Goal: Task Accomplishment & Management: Use online tool/utility

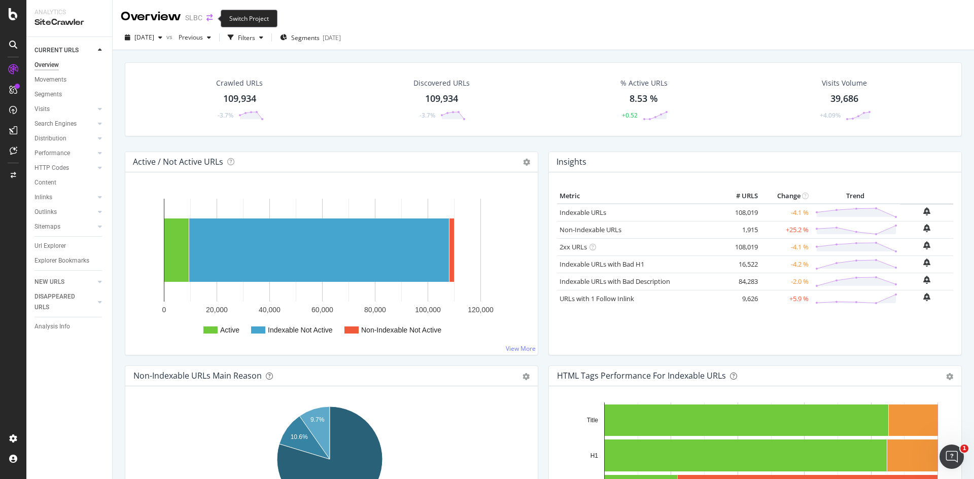
click at [209, 17] on icon "arrow-right-arrow-left" at bounding box center [209, 17] width 6 height 7
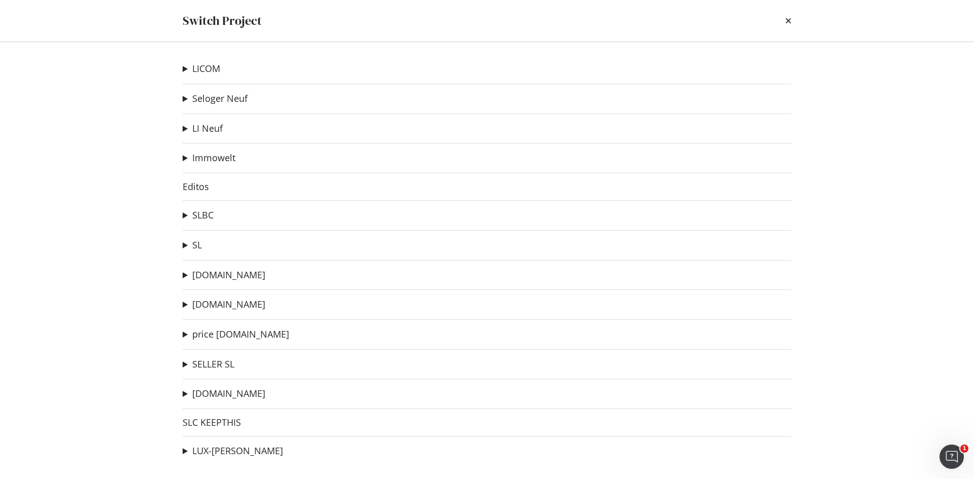
click at [782, 15] on div "Switch Project" at bounding box center [487, 20] width 609 height 17
click at [789, 22] on icon "times" at bounding box center [788, 21] width 6 height 8
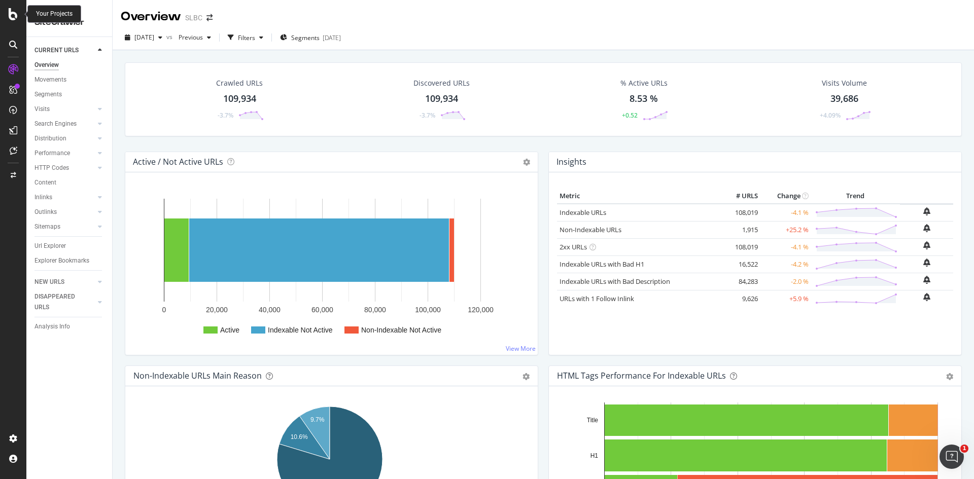
click at [11, 14] on icon at bounding box center [13, 14] width 9 height 12
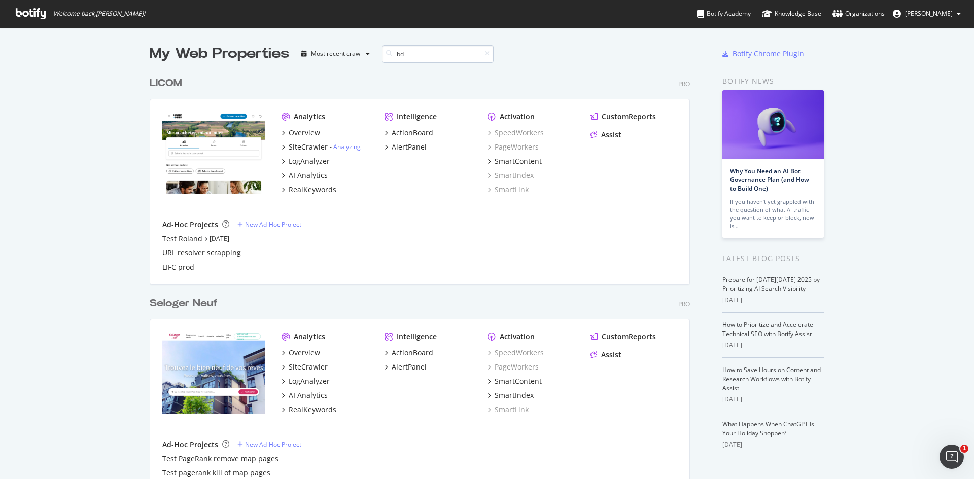
scroll to position [231, 541]
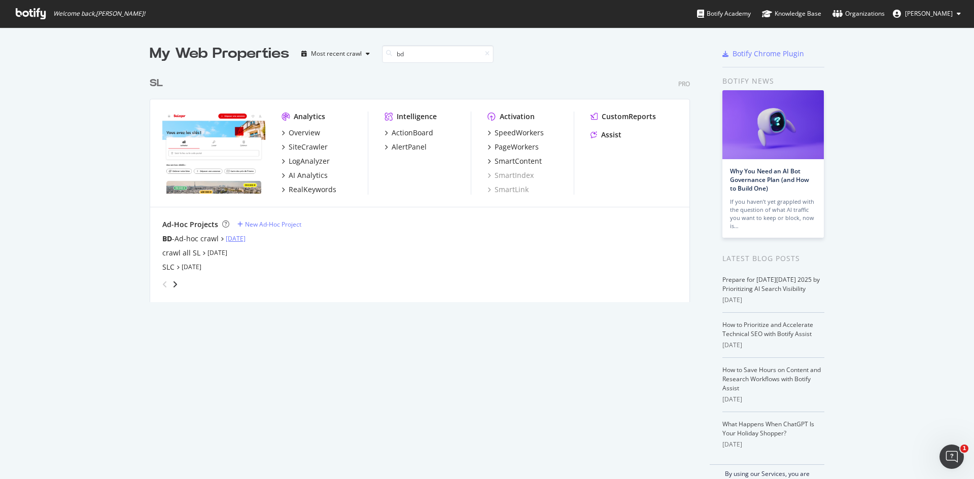
type input "bd"
click at [244, 239] on link "[DATE]" at bounding box center [236, 238] width 20 height 9
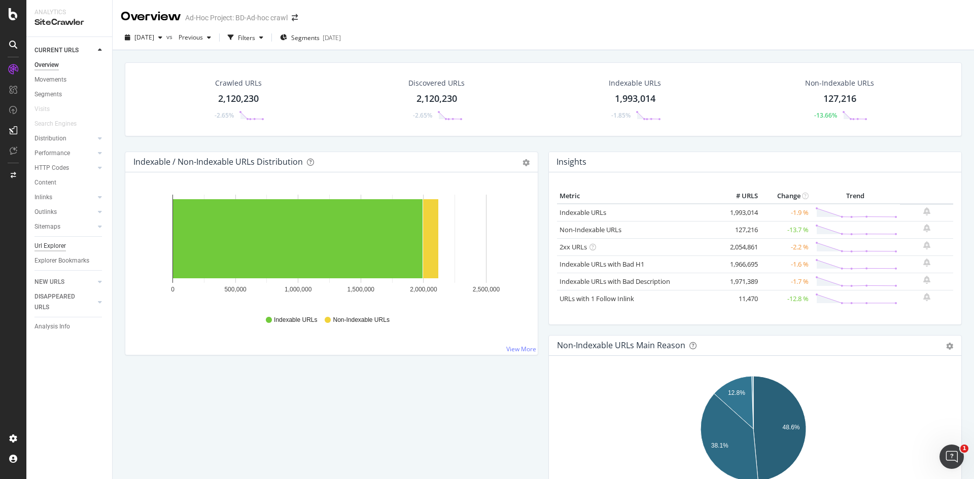
click at [63, 244] on div "Url Explorer" at bounding box center [49, 246] width 31 height 11
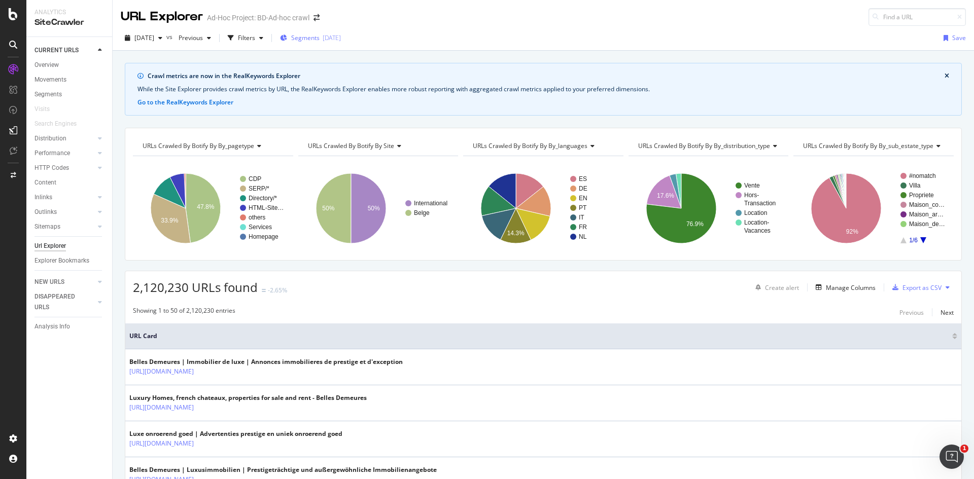
click at [320, 41] on span "Segments" at bounding box center [305, 37] width 28 height 9
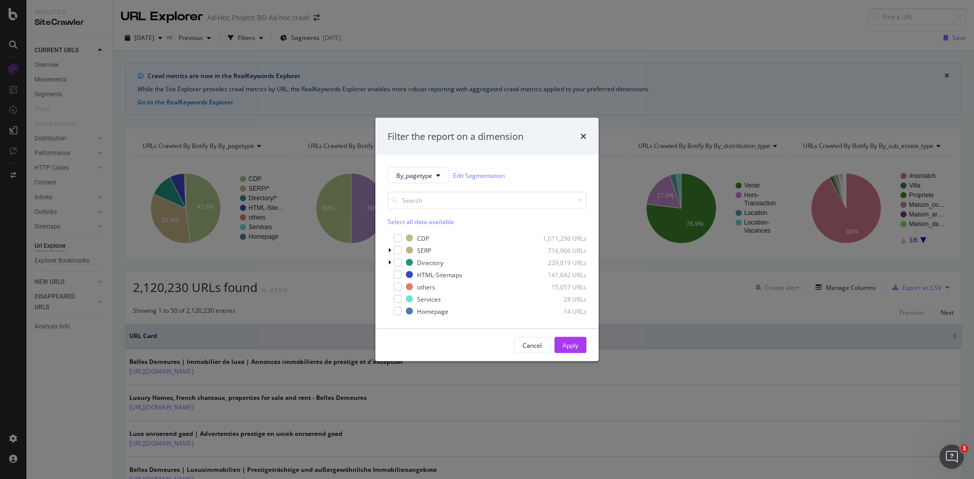
click at [431, 32] on div "Filter the report on a dimension By_pagetype Edit Segmentation Select all data …" at bounding box center [487, 239] width 974 height 479
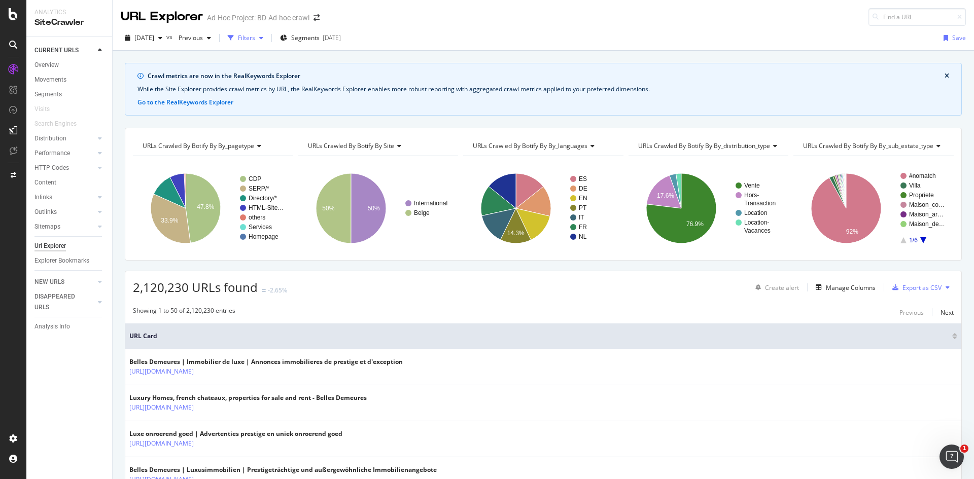
click at [255, 40] on div "Filters" at bounding box center [246, 37] width 17 height 9
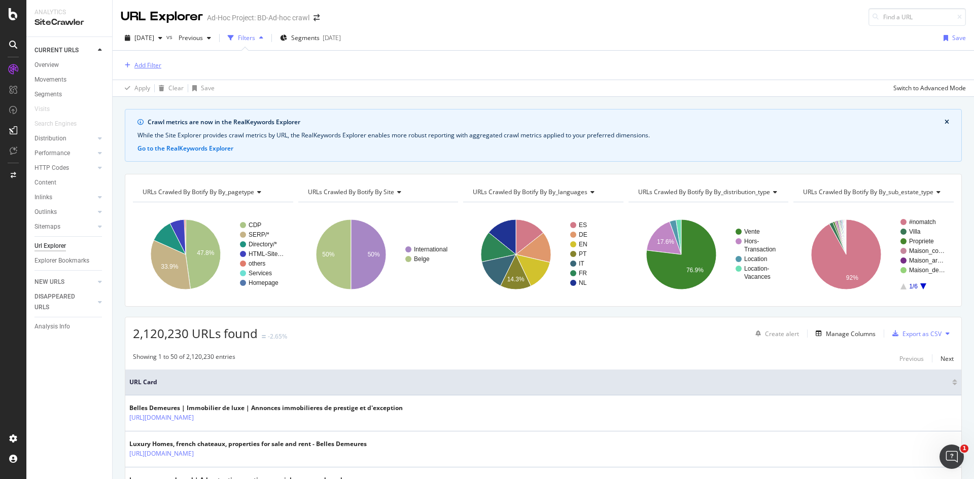
click at [132, 66] on div "button" at bounding box center [128, 65] width 14 height 6
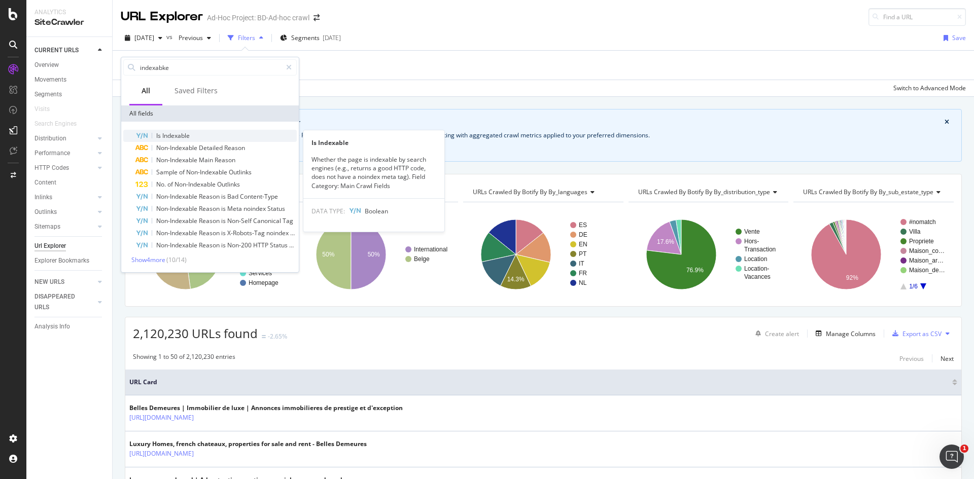
type input "indexabke"
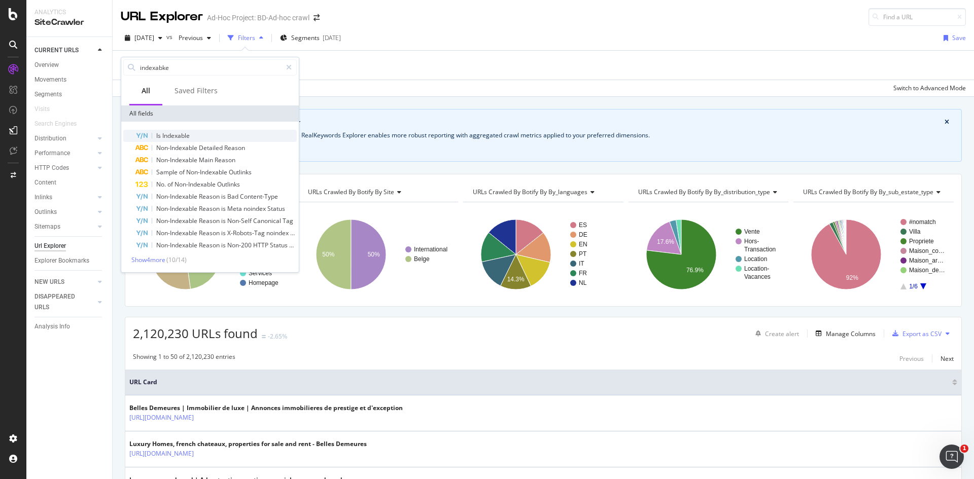
click at [180, 134] on span "Indexable" at bounding box center [175, 135] width 27 height 9
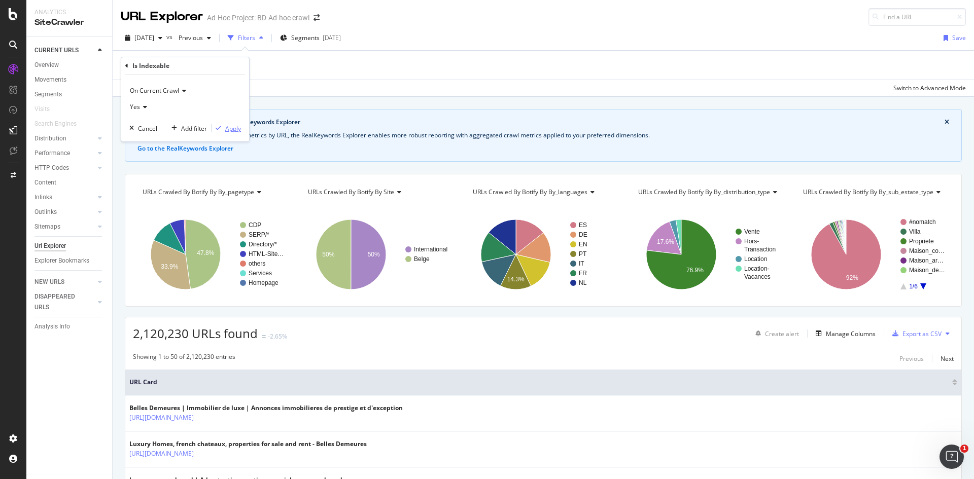
click at [233, 128] on div "Apply" at bounding box center [233, 128] width 16 height 9
